Goal: Find contact information: Find contact information

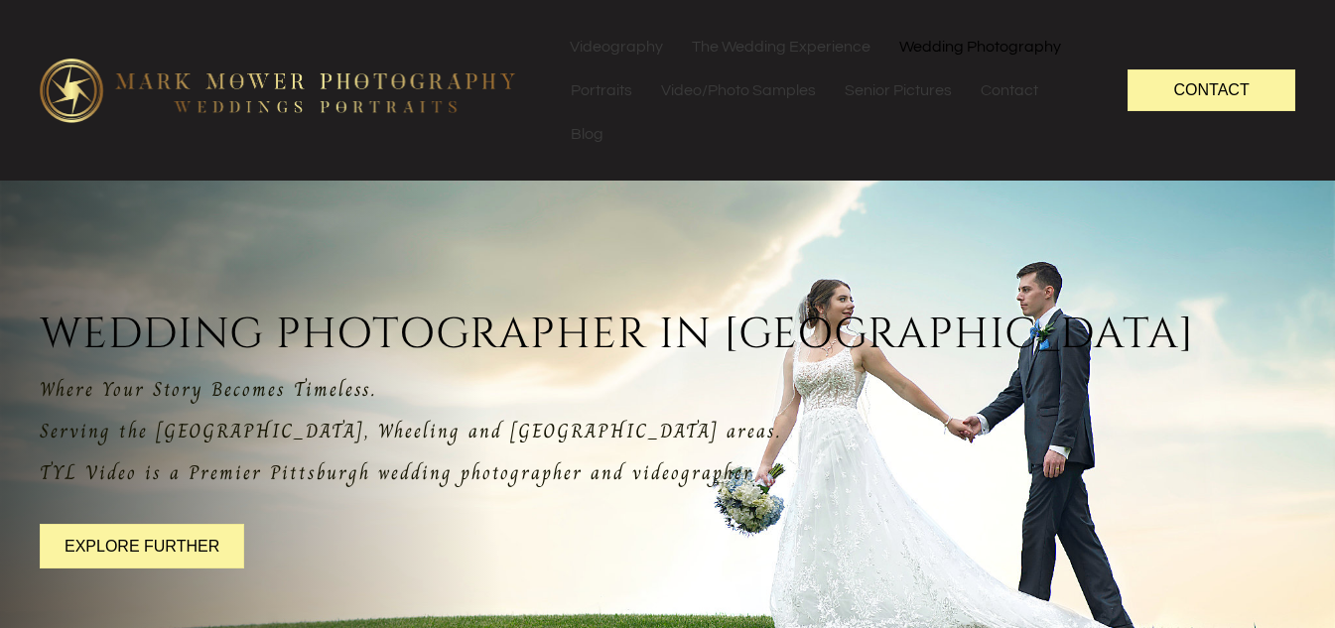
click at [972, 52] on link "Wedding Photography" at bounding box center [981, 47] width 190 height 44
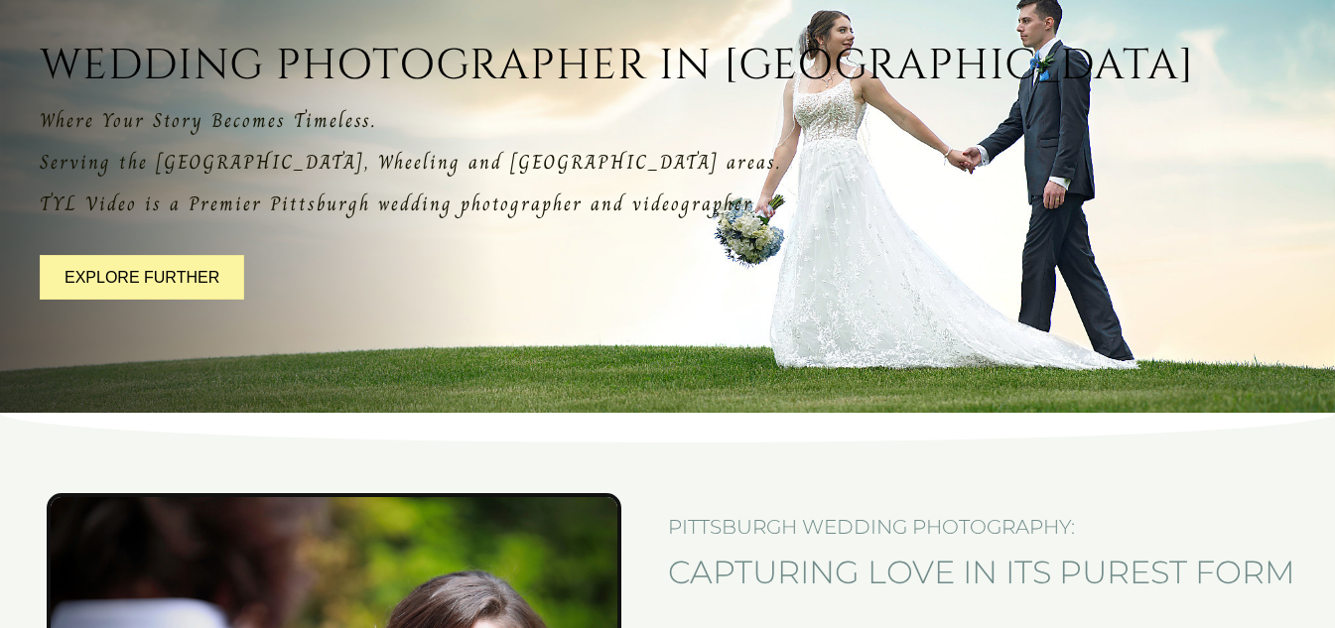
scroll to position [298, 0]
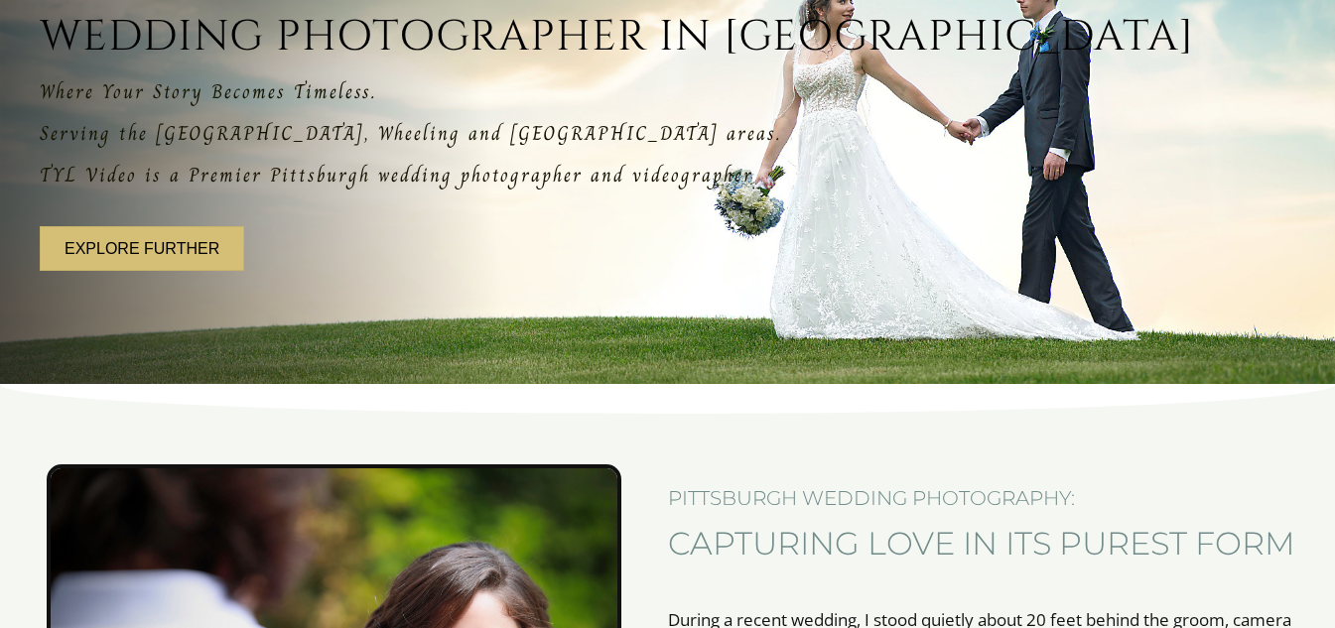
click at [144, 239] on link "Explore further" at bounding box center [142, 248] width 205 height 45
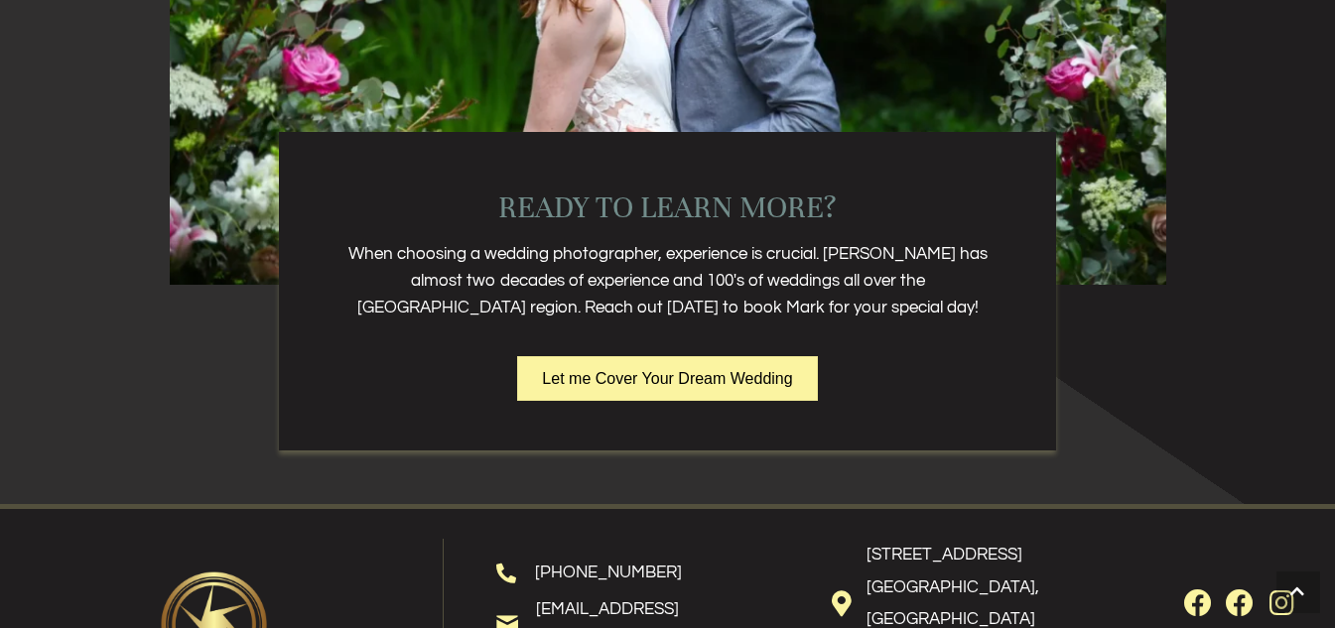
scroll to position [4766, 0]
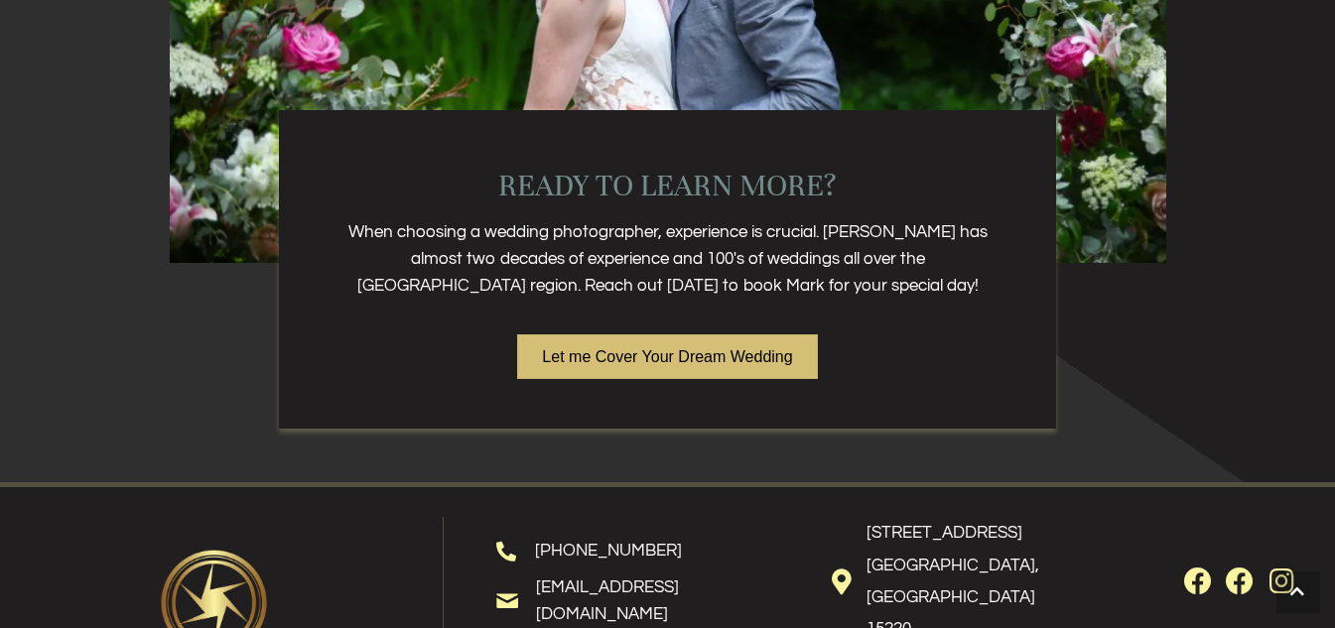
click at [679, 356] on span "Let me Cover Your Dream Wedding" at bounding box center [667, 356] width 250 height 17
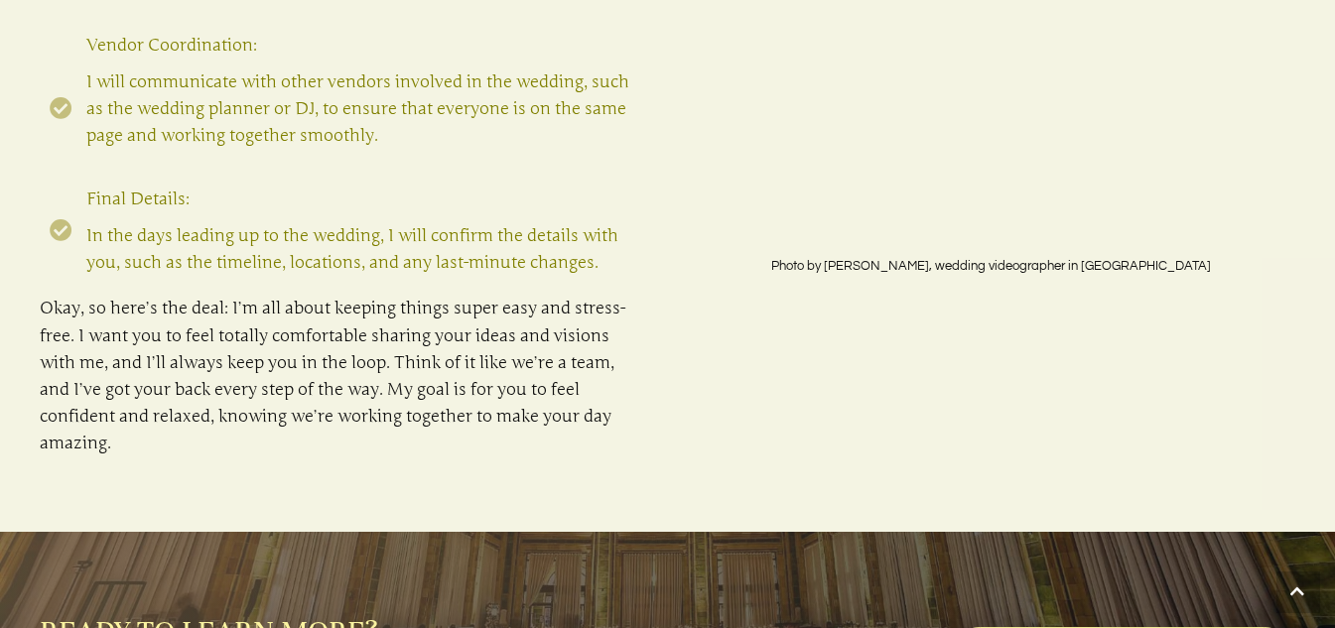
scroll to position [2681, 0]
